Goal: Information Seeking & Learning: Find specific fact

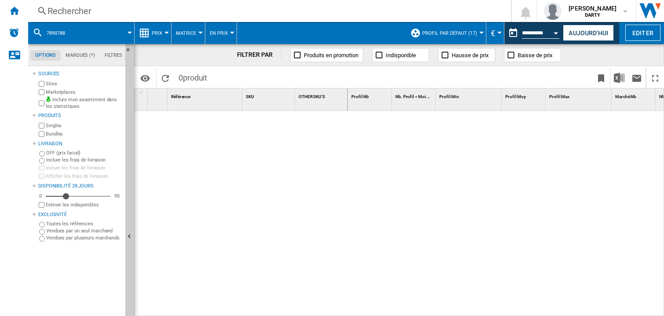
click at [532, 168] on div at bounding box center [506, 214] width 316 height 206
click at [554, 28] on button "Open calendar" at bounding box center [556, 32] width 16 height 16
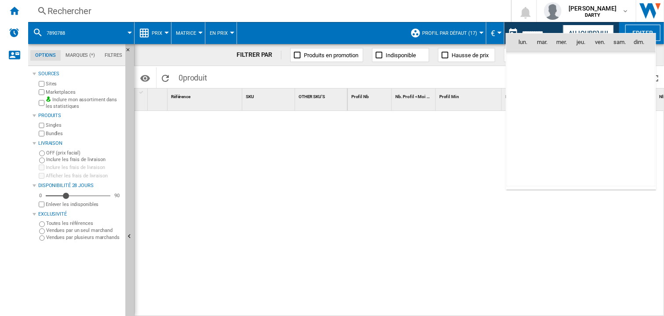
scroll to position [2678, 0]
drag, startPoint x: 542, startPoint y: 141, endPoint x: 176, endPoint y: 40, distance: 379.6
click at [542, 141] on span "27" at bounding box center [542, 139] width 18 height 18
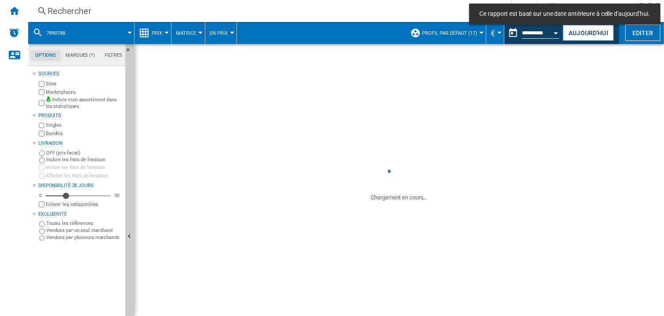
click at [71, 9] on div "Rechercher" at bounding box center [267, 11] width 440 height 12
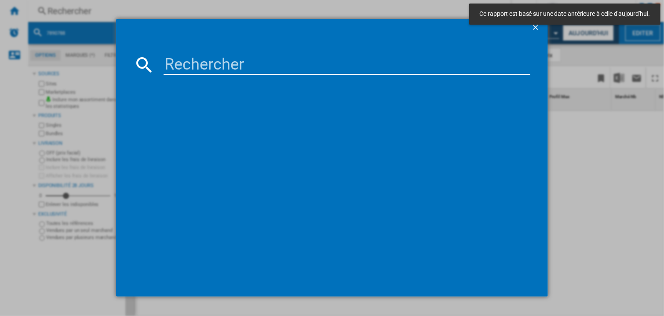
click at [172, 67] on input at bounding box center [346, 64] width 366 height 21
paste input "7786530"
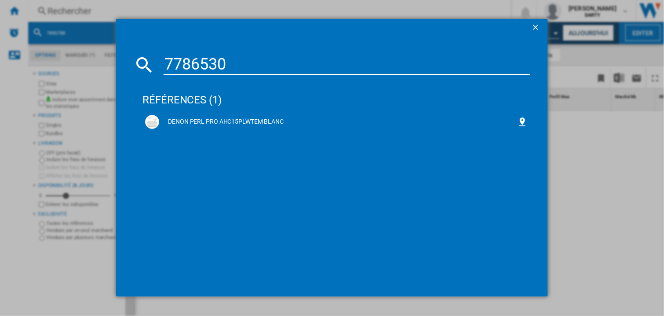
click at [214, 64] on input "7786530" at bounding box center [346, 64] width 366 height 21
paste input "483688"
type input "4836880"
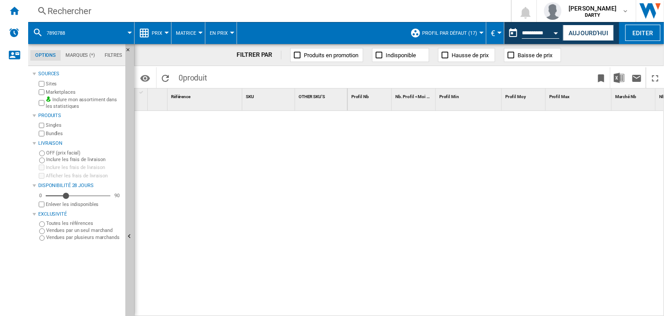
click at [555, 33] on div "Open calendar" at bounding box center [556, 33] width 4 height 2
click at [554, 33] on div at bounding box center [332, 158] width 664 height 316
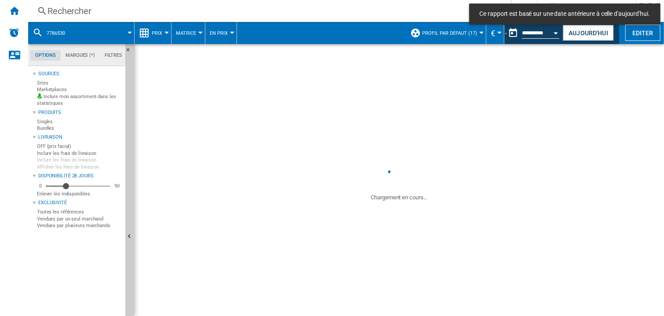
click at [556, 34] on div at bounding box center [332, 158] width 664 height 316
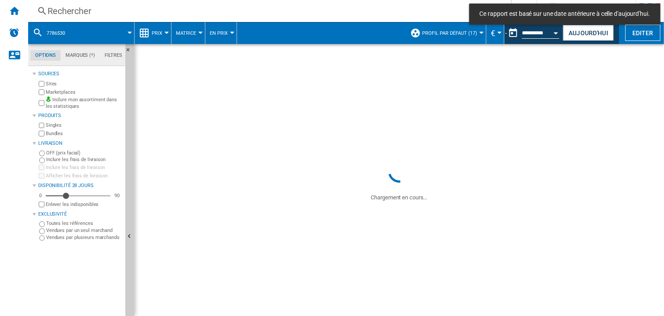
click at [556, 32] on div at bounding box center [332, 158] width 664 height 316
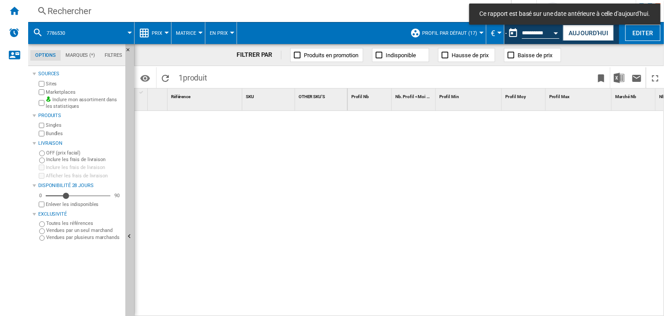
drag, startPoint x: 530, startPoint y: 138, endPoint x: 540, endPoint y: 35, distance: 103.4
click at [530, 136] on div at bounding box center [332, 158] width 664 height 316
click at [555, 30] on div at bounding box center [332, 158] width 664 height 316
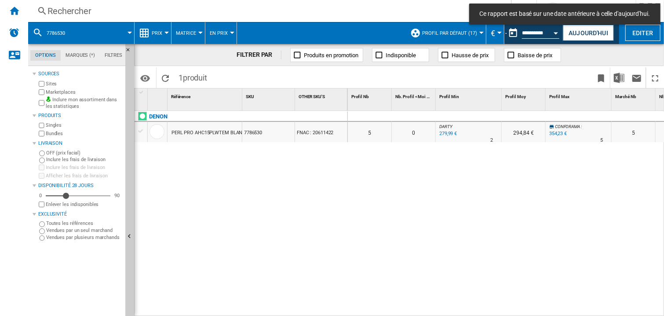
click at [555, 30] on div at bounding box center [332, 158] width 664 height 316
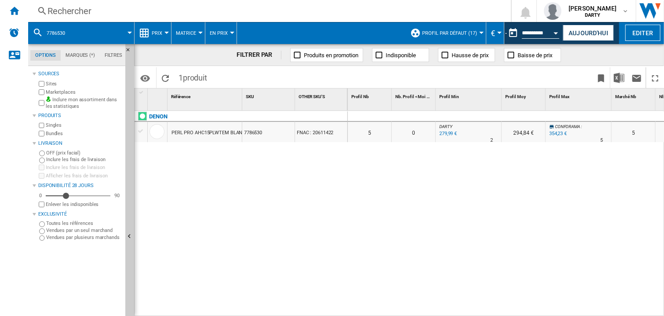
click at [555, 35] on div at bounding box center [332, 158] width 664 height 316
click at [556, 31] on div at bounding box center [332, 158] width 664 height 316
click at [555, 31] on div at bounding box center [332, 158] width 664 height 316
click at [553, 32] on div at bounding box center [332, 158] width 664 height 316
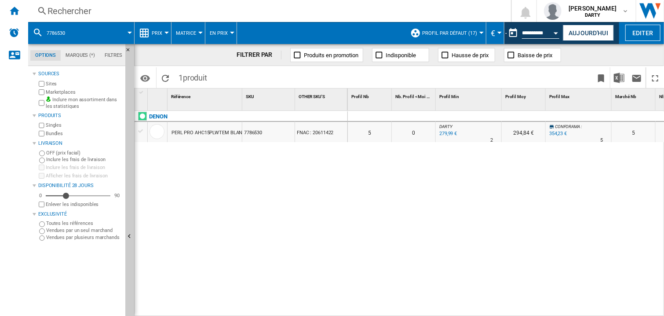
click at [555, 29] on div at bounding box center [332, 158] width 664 height 316
click at [557, 233] on div at bounding box center [332, 158] width 664 height 316
click at [557, 207] on div at bounding box center [332, 158] width 664 height 316
click at [554, 35] on div at bounding box center [332, 158] width 664 height 316
click at [553, 33] on div at bounding box center [332, 158] width 664 height 316
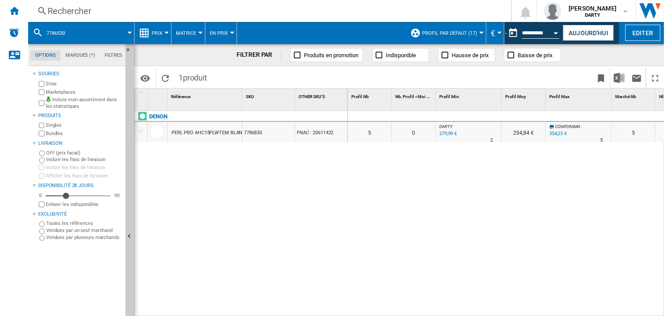
click at [556, 31] on div at bounding box center [332, 158] width 664 height 316
click at [555, 32] on div at bounding box center [332, 158] width 664 height 316
click at [559, 33] on div at bounding box center [332, 158] width 664 height 316
click at [554, 34] on div at bounding box center [332, 158] width 664 height 316
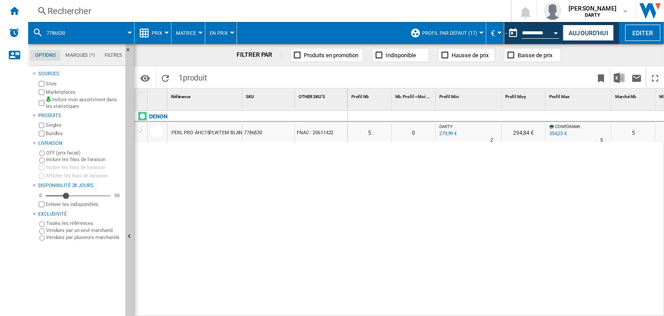
click at [554, 34] on div at bounding box center [332, 158] width 664 height 316
click at [556, 35] on button "Open calendar" at bounding box center [556, 32] width 16 height 16
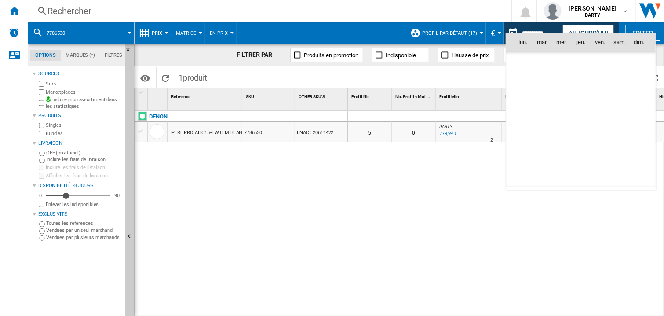
scroll to position [2678, 0]
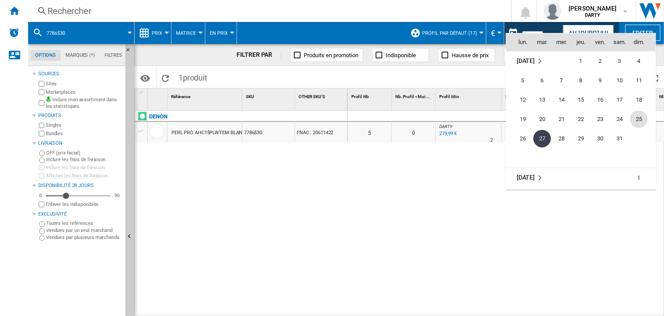
click at [635, 116] on span "25" at bounding box center [639, 119] width 18 height 18
type input "**********"
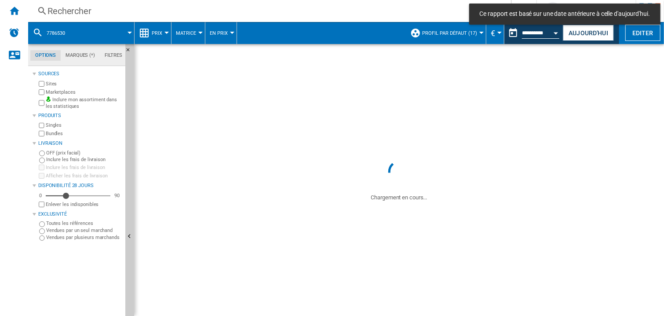
click at [58, 15] on div "Rechercher" at bounding box center [267, 11] width 440 height 12
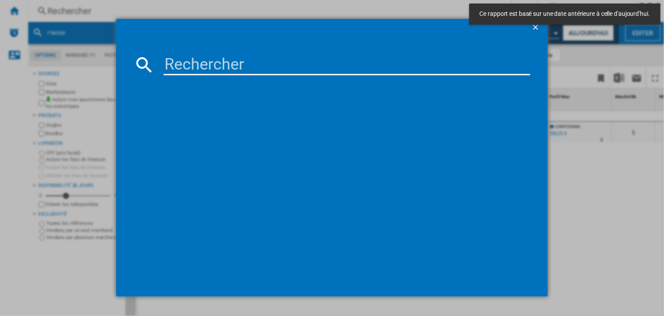
click at [183, 70] on input at bounding box center [346, 64] width 366 height 21
type input "4836880"
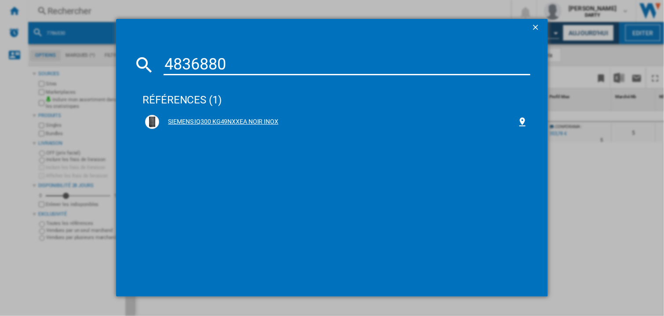
click at [198, 117] on div "SIEMENS IQ300 KG49NXXEA NOIR INOX" at bounding box center [338, 121] width 358 height 9
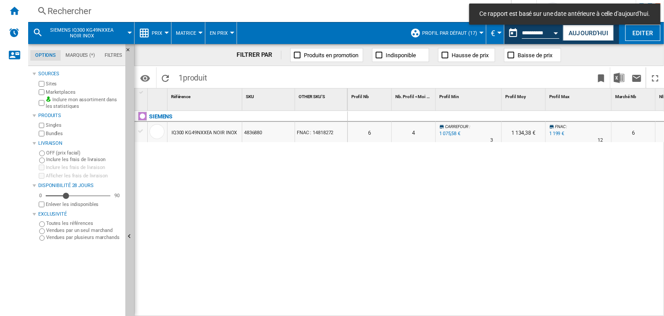
click at [518, 118] on div at bounding box center [523, 116] width 44 height 11
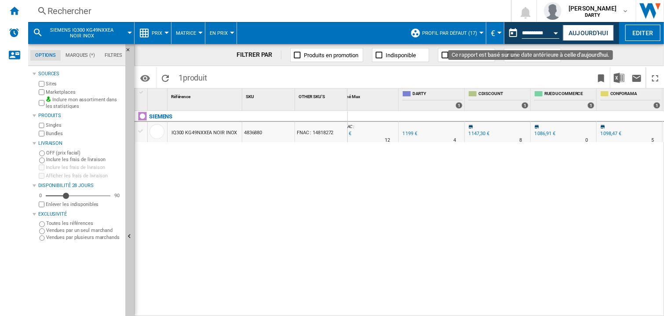
click at [554, 33] on div "Open calendar" at bounding box center [556, 33] width 4 height 2
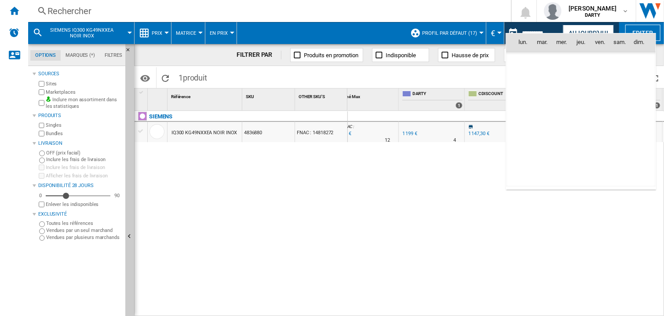
scroll to position [2678, 0]
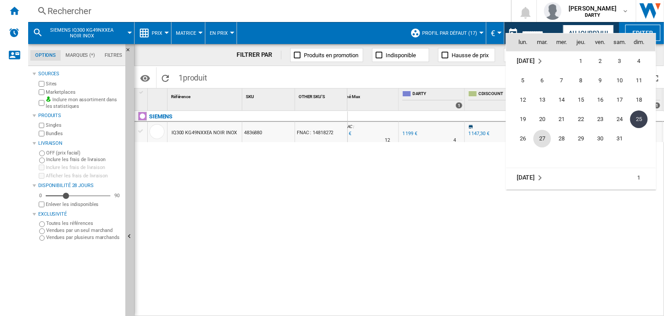
click at [546, 142] on span "27" at bounding box center [542, 139] width 18 height 18
type input "**********"
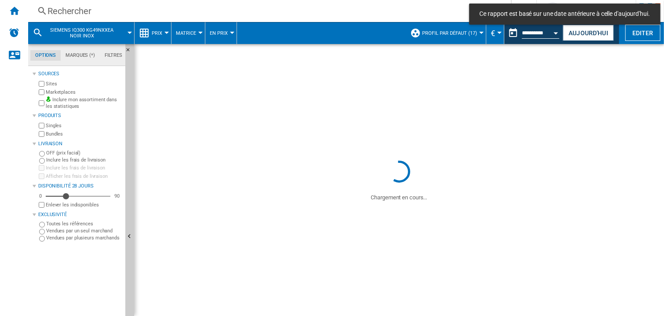
click at [73, 15] on div "Rechercher" at bounding box center [267, 11] width 440 height 12
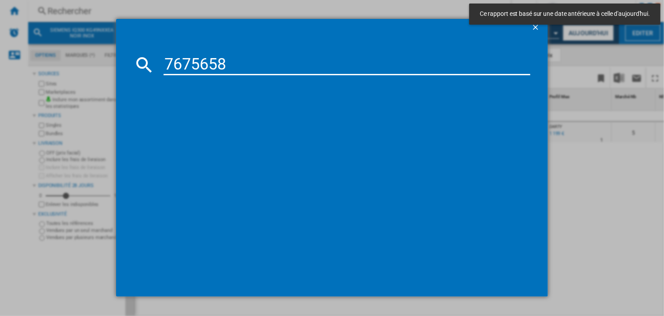
type input "7675658"
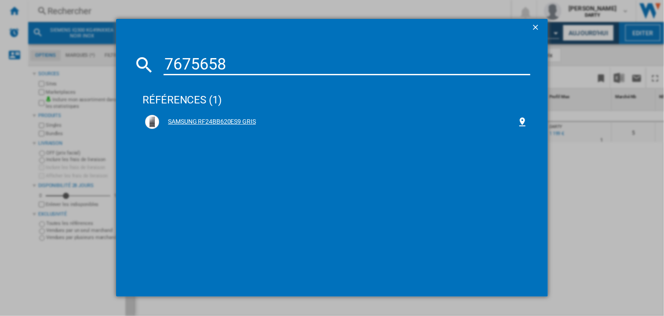
click at [238, 112] on div "SAMSUNG RF24BB620ES9 GRIS" at bounding box center [336, 121] width 388 height 19
click at [237, 119] on div "SAMSUNG RF24BB620ES9 GRIS" at bounding box center [338, 121] width 358 height 9
drag, startPoint x: 237, startPoint y: 119, endPoint x: 250, endPoint y: 114, distance: 14.6
click at [237, 119] on div "SAMSUNG RF24BB620ES9 GRIS" at bounding box center [338, 121] width 358 height 9
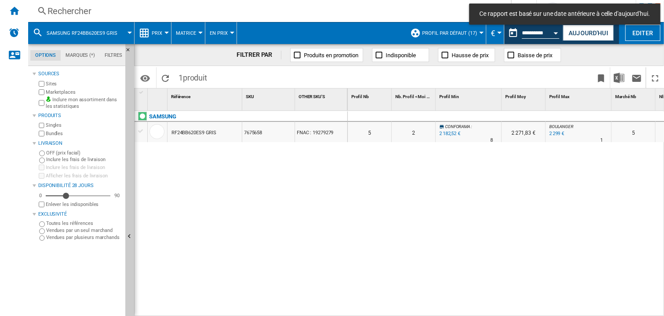
click at [461, 109] on div "Profil Min 1" at bounding box center [468, 99] width 66 height 22
click at [481, 116] on div at bounding box center [468, 116] width 66 height 11
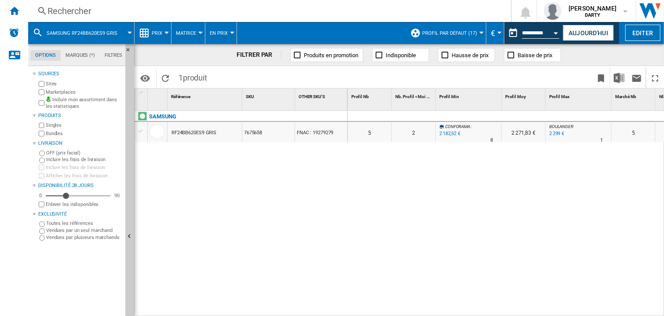
scroll to position [0, 476]
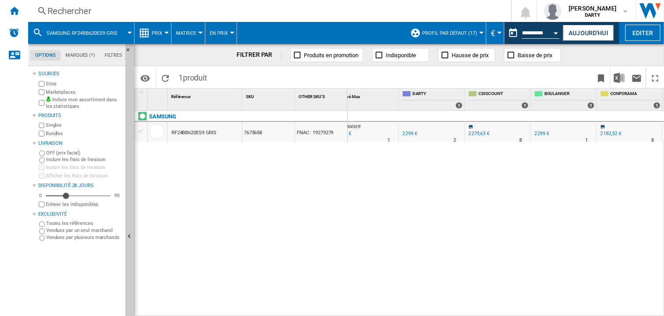
click at [438, 112] on div at bounding box center [432, 116] width 66 height 11
click at [415, 196] on div "0 0 0 0 5 2 CONFORAMA : -5.1 % 2 182,52 € % N/A 8 CONFORAMA : 2 271,83 € BOULAN…" at bounding box center [506, 214] width 316 height 206
click at [58, 13] on div "Rechercher" at bounding box center [267, 11] width 440 height 12
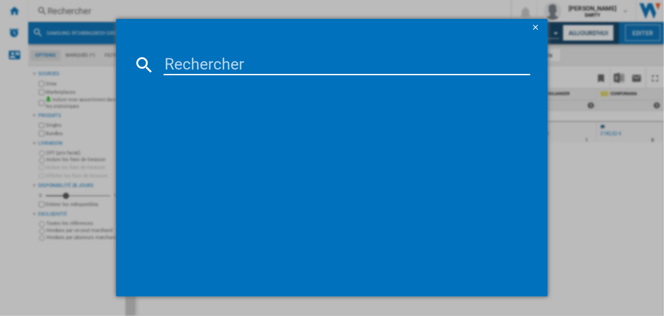
type input "7995881"
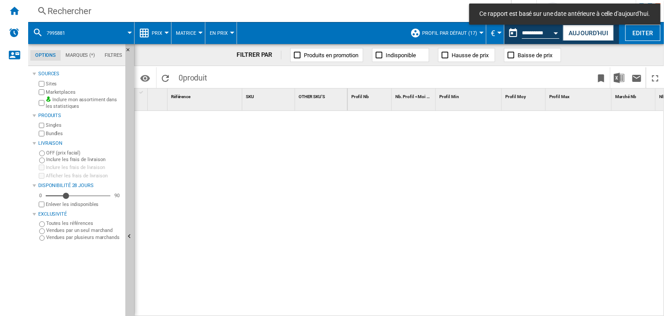
click at [82, 18] on div "Rechercher Rechercher 0 [PERSON_NAME] [GEOGRAPHIC_DATA] FNAC [GEOGRAPHIC_DATA]" at bounding box center [345, 11] width 635 height 22
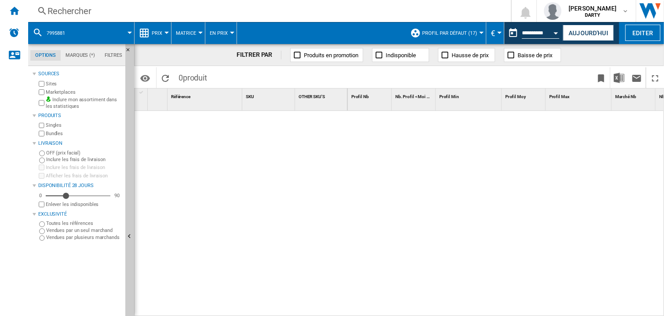
click at [69, 17] on div "Rechercher" at bounding box center [267, 11] width 440 height 12
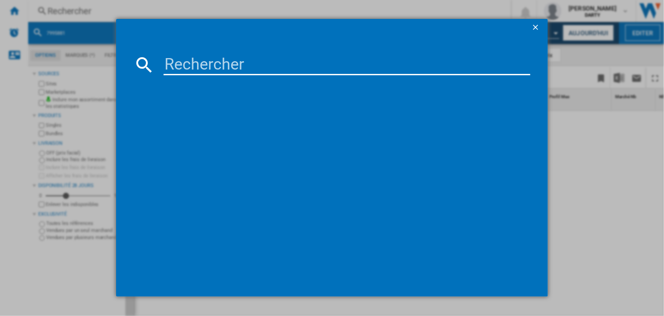
type input "7995881"
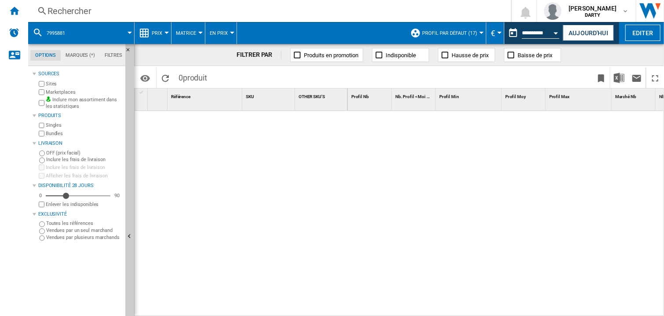
click at [418, 203] on div at bounding box center [506, 214] width 316 height 206
click at [76, 18] on div "Rechercher Rechercher 0 [PERSON_NAME] [GEOGRAPHIC_DATA] FNAC [GEOGRAPHIC_DATA]" at bounding box center [345, 11] width 635 height 22
click at [68, 14] on div "Rechercher" at bounding box center [267, 11] width 440 height 12
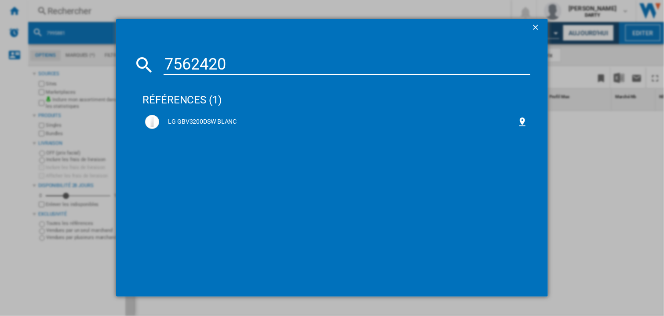
click at [192, 58] on input "7562420" at bounding box center [346, 64] width 366 height 21
paste input "4350529"
type input "4350529"
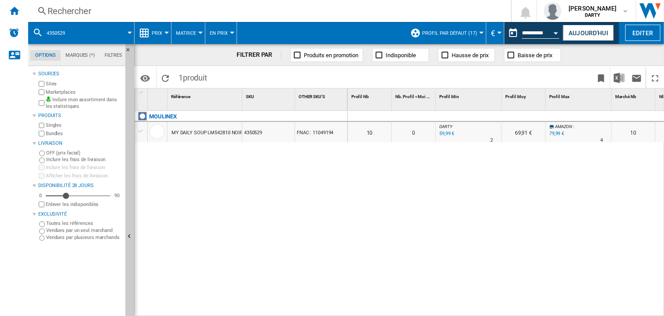
click at [468, 113] on div at bounding box center [468, 116] width 66 height 11
